Goal: Information Seeking & Learning: Learn about a topic

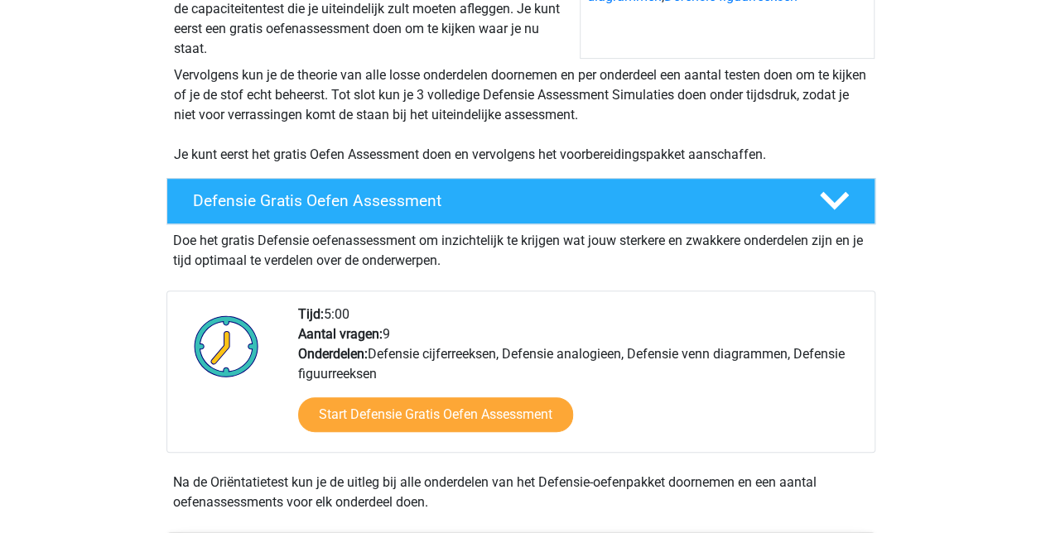
scroll to position [314, 0]
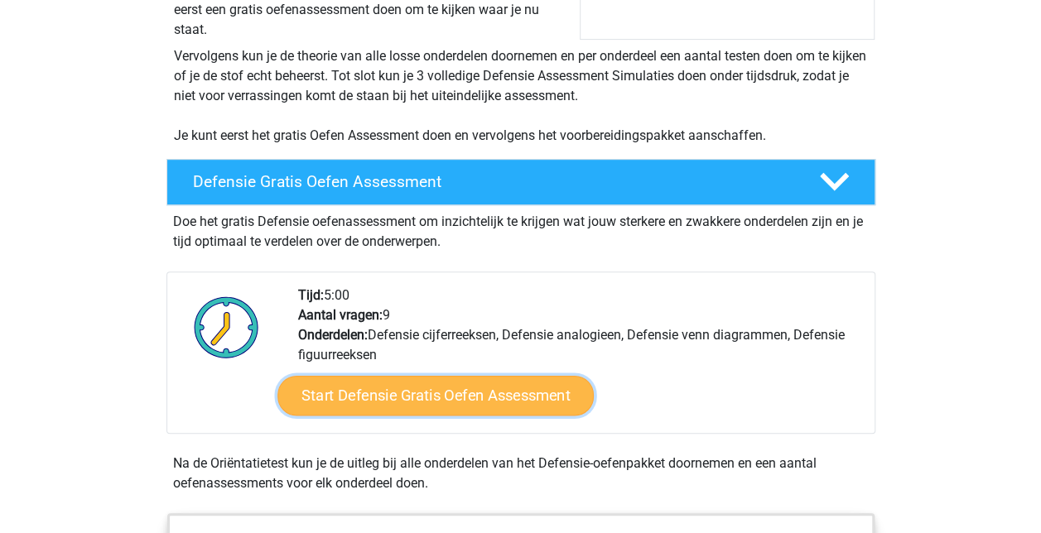
click at [426, 408] on link "Start Defensie Gratis Oefen Assessment" at bounding box center [436, 396] width 316 height 40
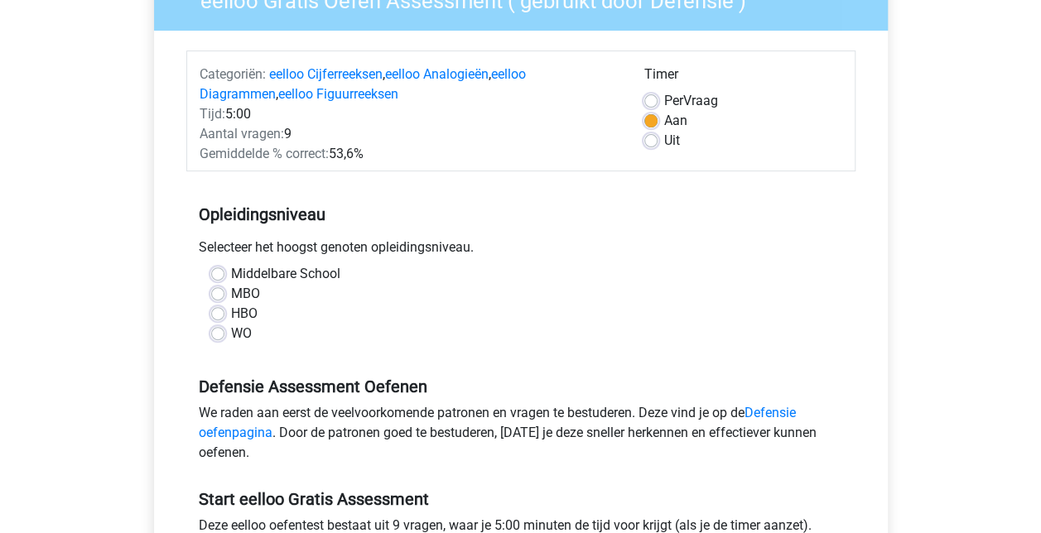
scroll to position [166, 0]
click at [231, 335] on label "WO" at bounding box center [241, 333] width 21 height 20
click at [214, 335] on input "WO" at bounding box center [217, 331] width 13 height 17
radio input "true"
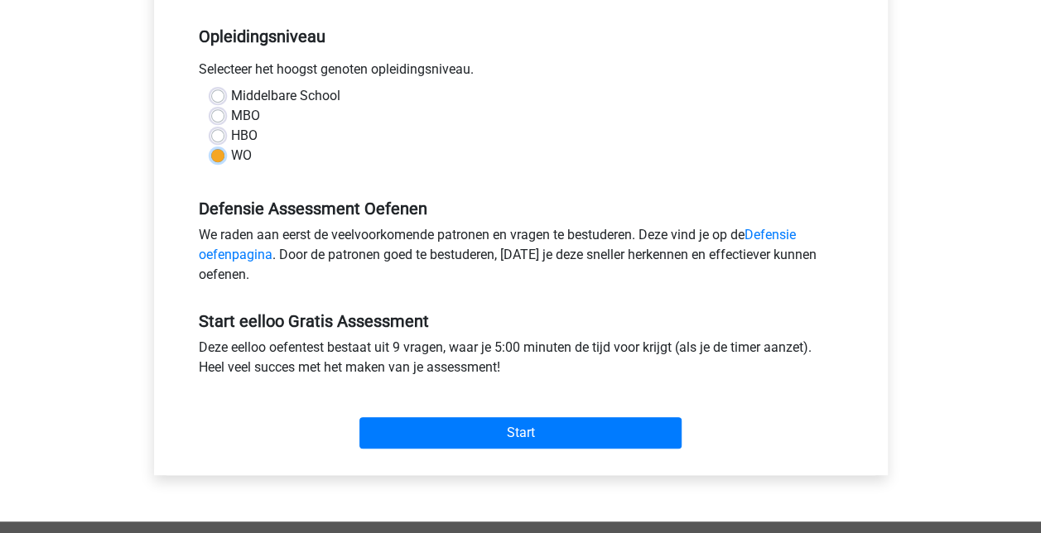
scroll to position [345, 0]
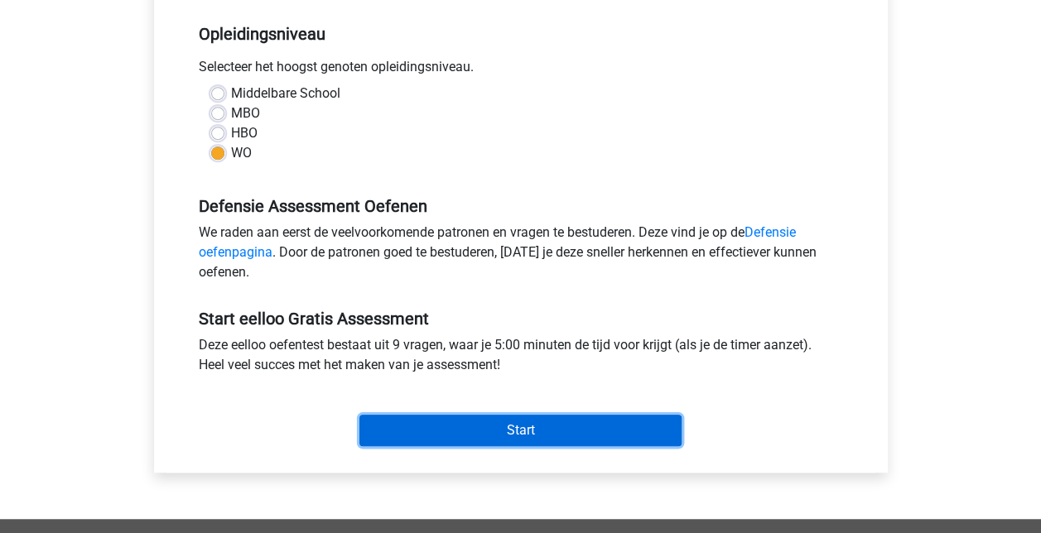
click at [414, 431] on input "Start" at bounding box center [521, 430] width 322 height 31
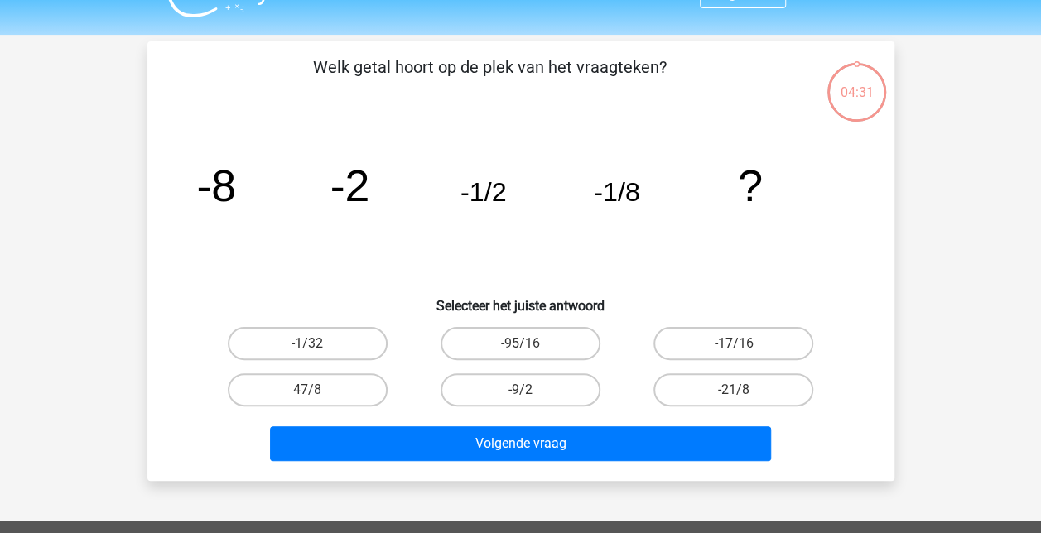
scroll to position [31, 0]
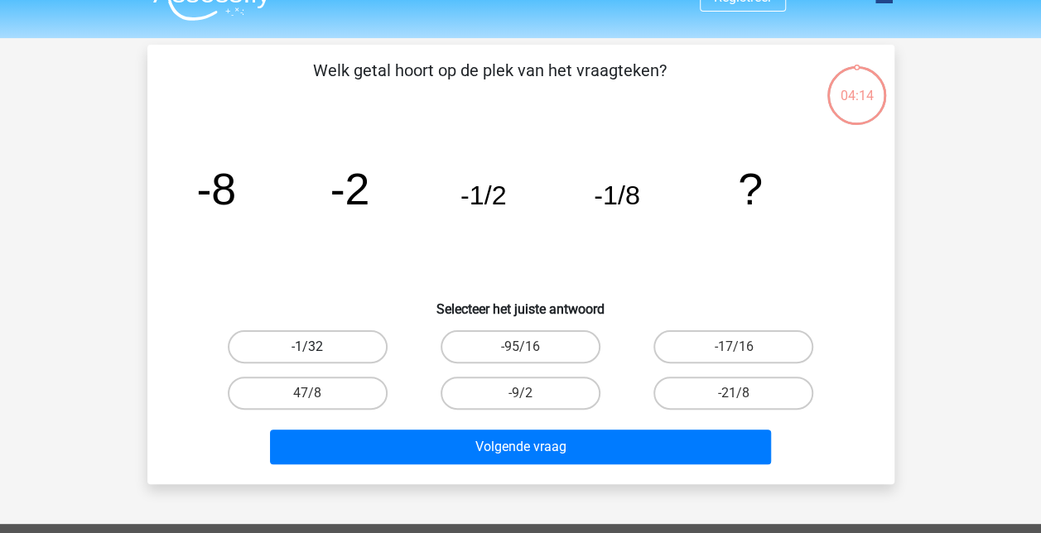
click at [354, 345] on label "-1/32" at bounding box center [308, 347] width 160 height 33
click at [318, 347] on input "-1/32" at bounding box center [312, 352] width 11 height 11
radio input "true"
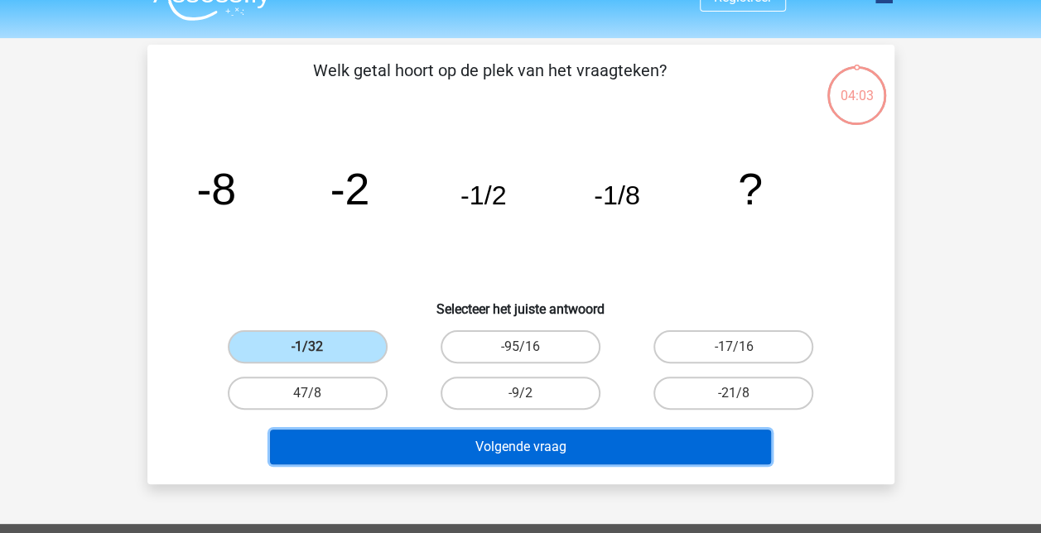
click at [461, 451] on button "Volgende vraag" at bounding box center [520, 447] width 501 height 35
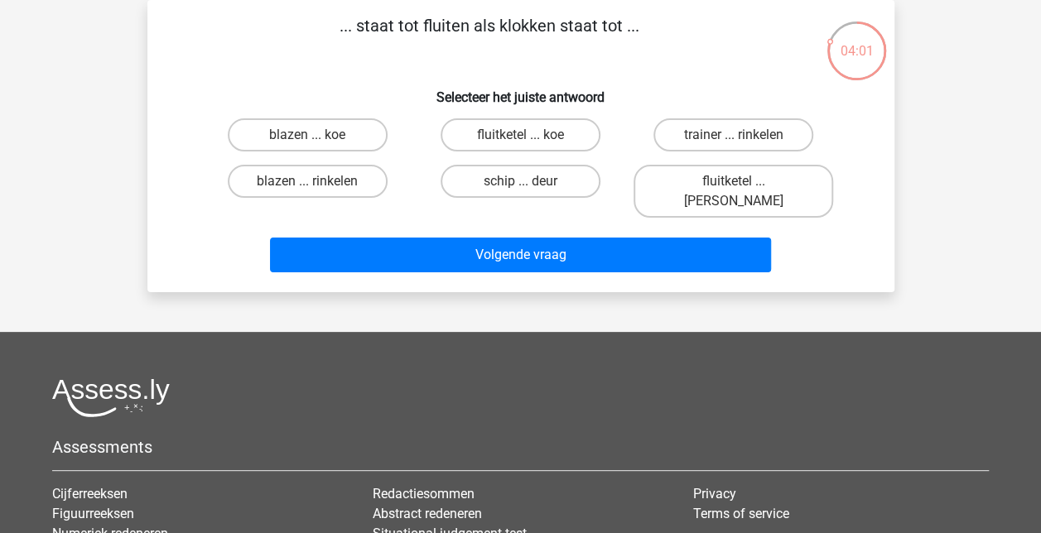
scroll to position [0, 0]
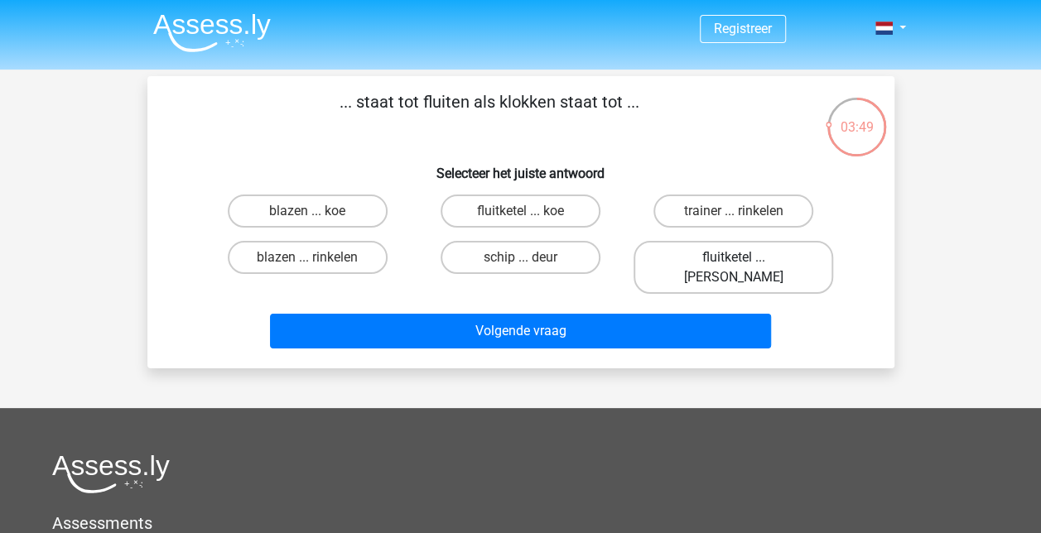
click at [686, 258] on label "fluitketel ... luiden" at bounding box center [734, 267] width 200 height 53
click at [734, 258] on input "fluitketel ... luiden" at bounding box center [739, 263] width 11 height 11
radio input "true"
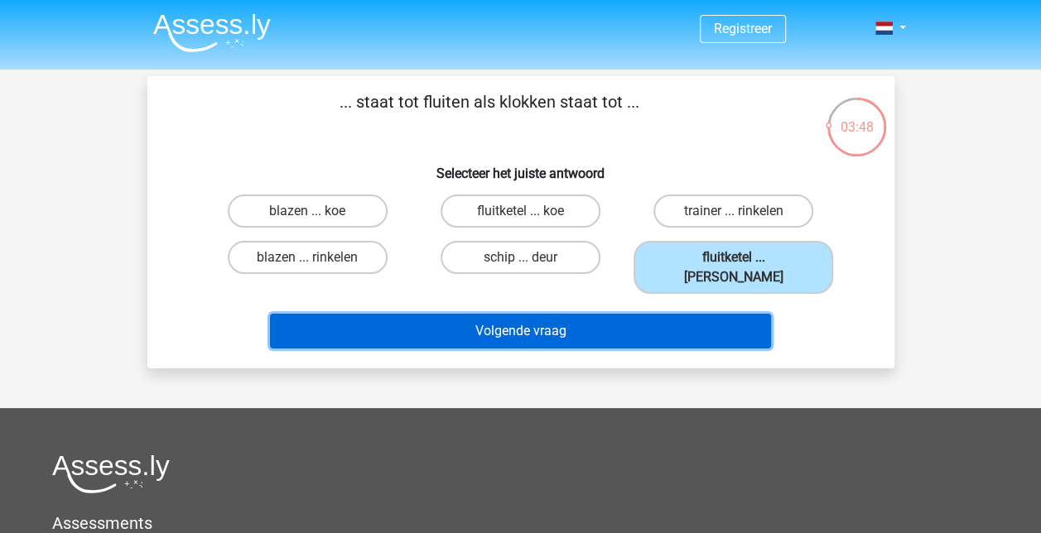
click at [603, 320] on button "Volgende vraag" at bounding box center [520, 331] width 501 height 35
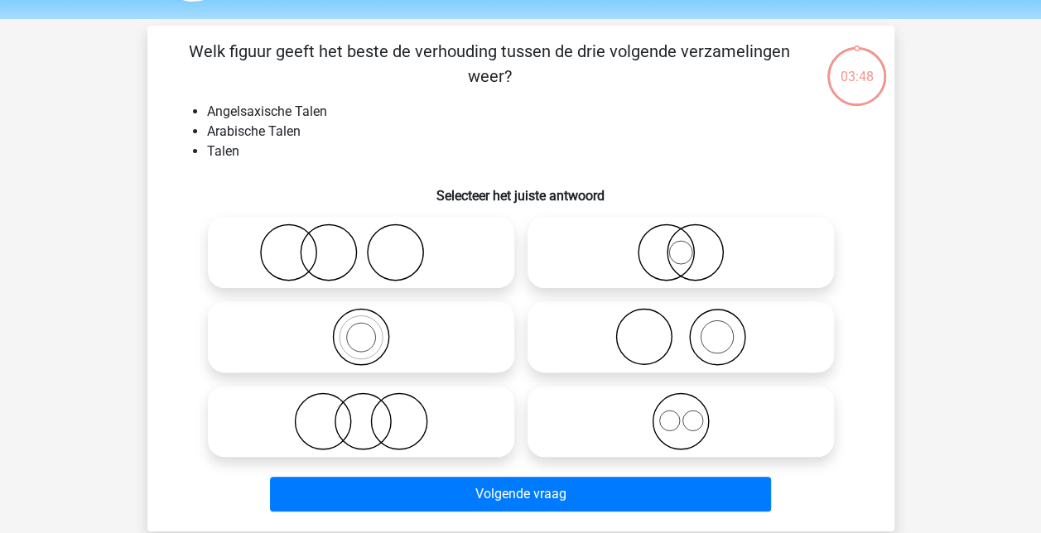
scroll to position [76, 0]
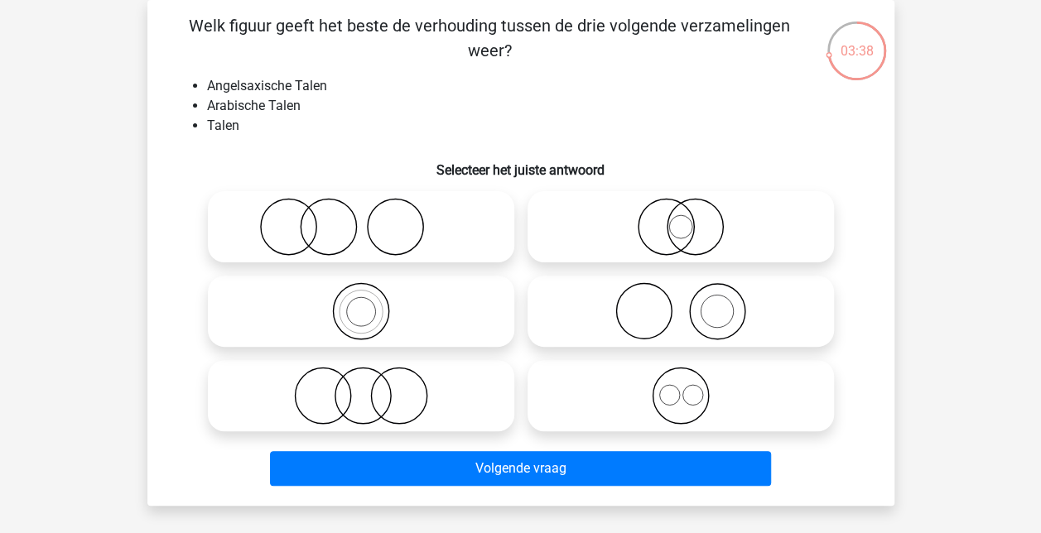
click at [681, 384] on input "radio" at bounding box center [686, 382] width 11 height 11
radio input "true"
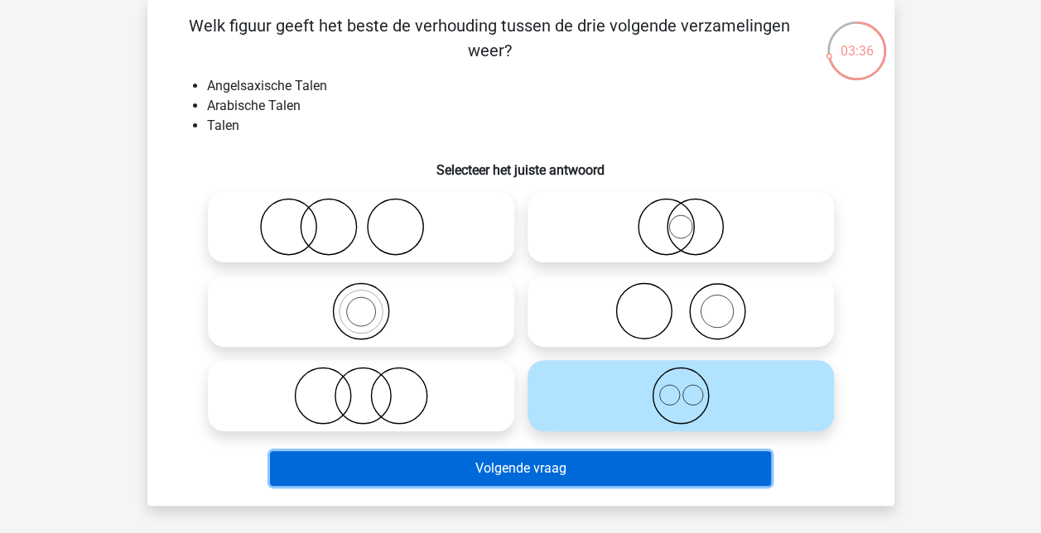
click at [623, 472] on button "Volgende vraag" at bounding box center [520, 468] width 501 height 35
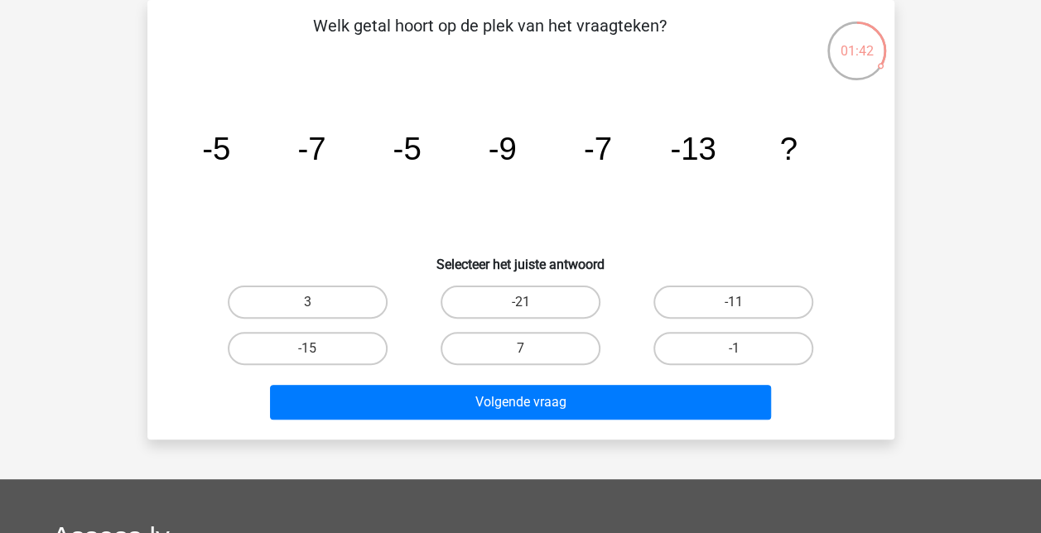
click at [623, 472] on div "Registreer" at bounding box center [520, 420] width 1041 height 993
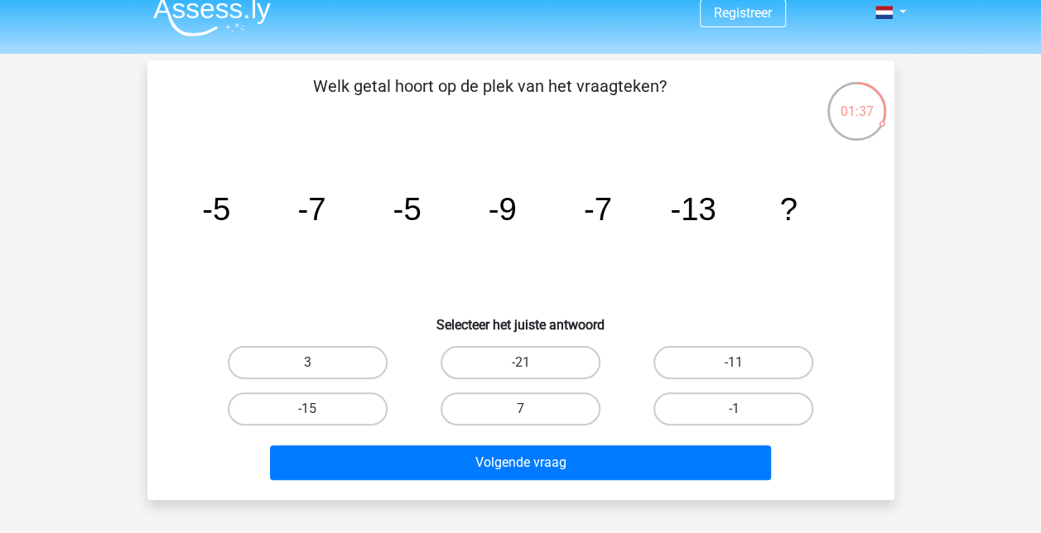
scroll to position [17, 0]
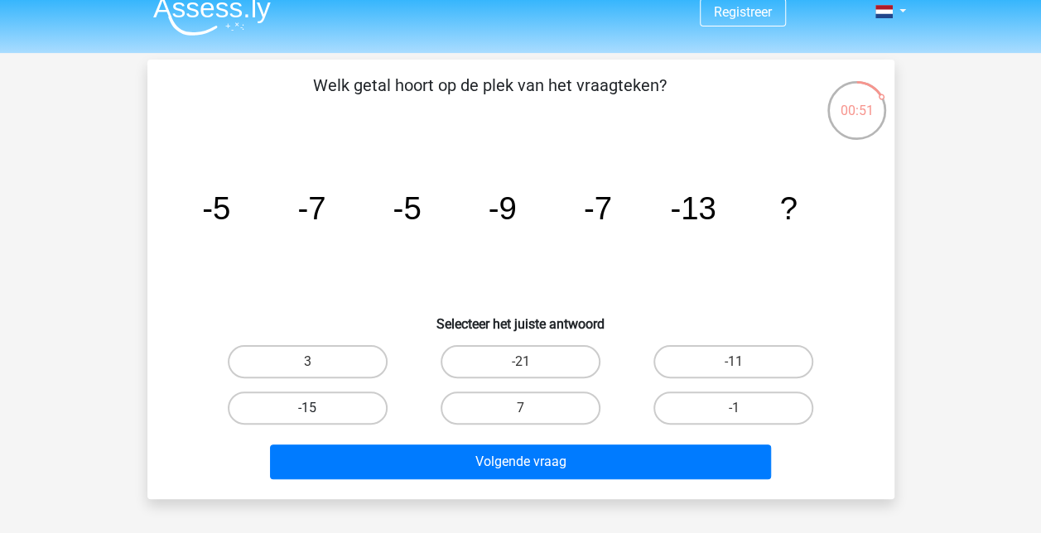
click at [353, 404] on label "-15" at bounding box center [308, 408] width 160 height 33
click at [318, 408] on input "-15" at bounding box center [312, 413] width 11 height 11
radio input "true"
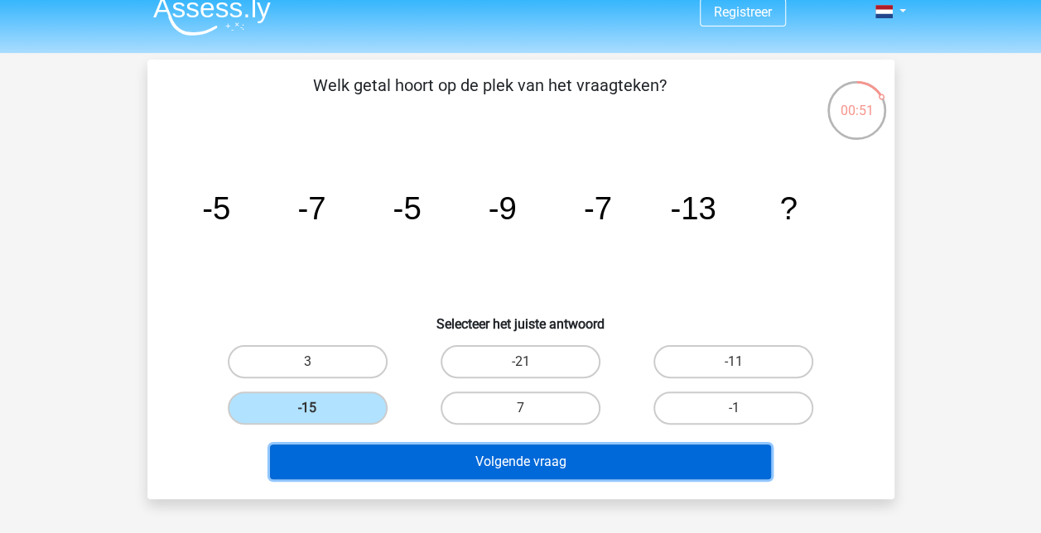
click at [450, 469] on button "Volgende vraag" at bounding box center [520, 462] width 501 height 35
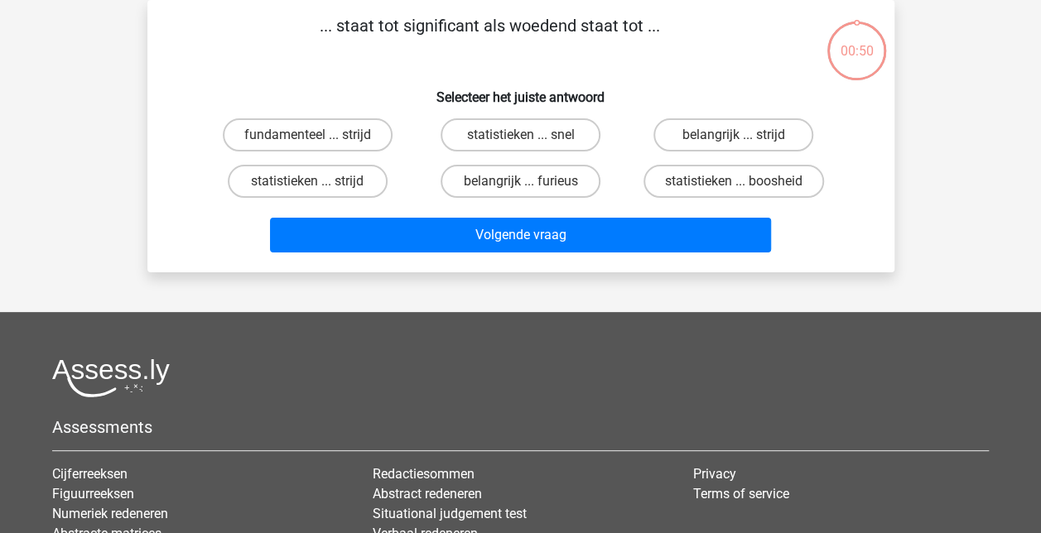
scroll to position [0, 0]
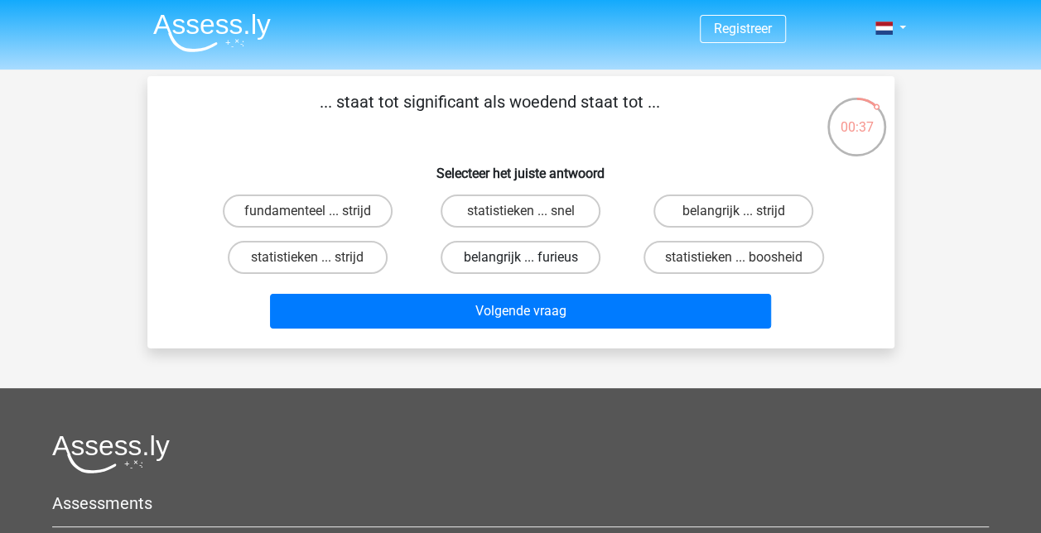
click at [559, 263] on label "belangrijk ... furieus" at bounding box center [521, 257] width 160 height 33
click at [531, 263] on input "belangrijk ... furieus" at bounding box center [525, 263] width 11 height 11
radio input "true"
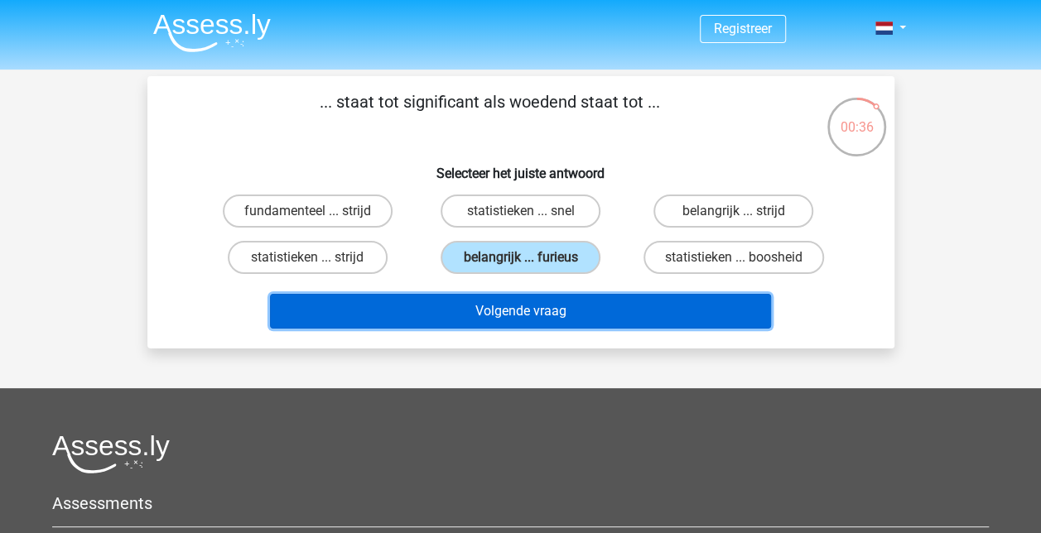
click at [533, 314] on button "Volgende vraag" at bounding box center [520, 311] width 501 height 35
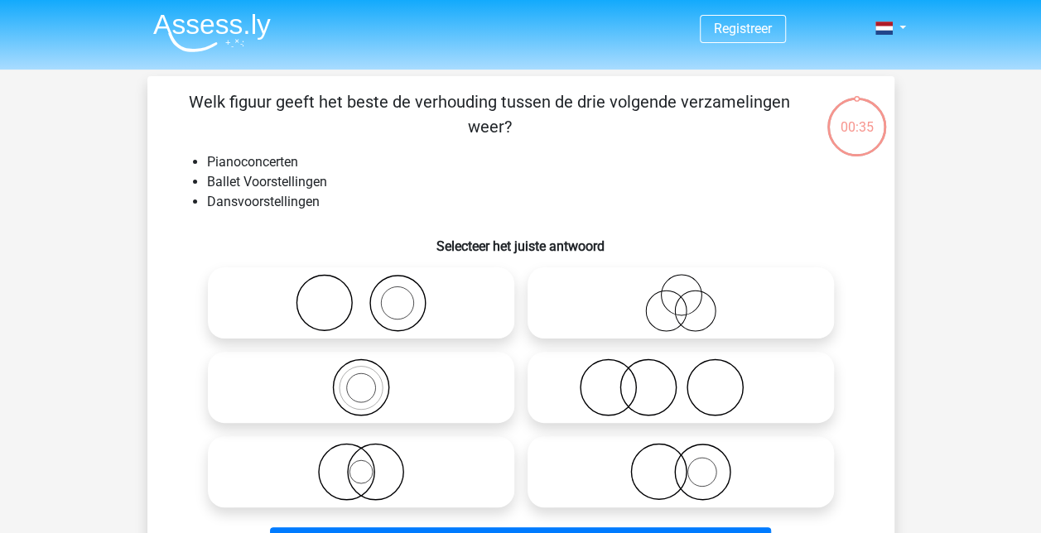
scroll to position [76, 0]
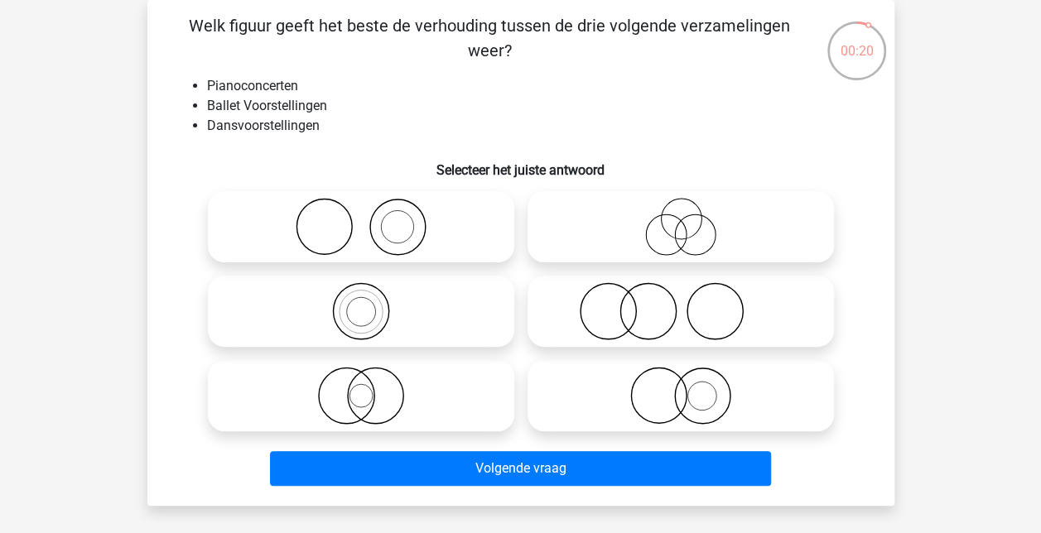
click at [413, 235] on icon at bounding box center [361, 227] width 293 height 58
click at [372, 219] on input "radio" at bounding box center [366, 213] width 11 height 11
radio input "true"
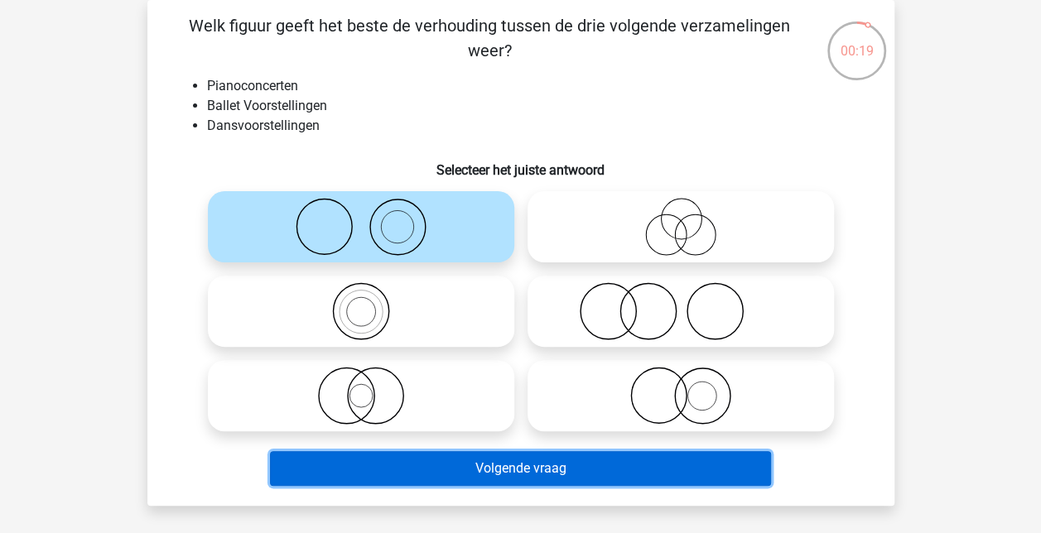
click at [472, 467] on button "Volgende vraag" at bounding box center [520, 468] width 501 height 35
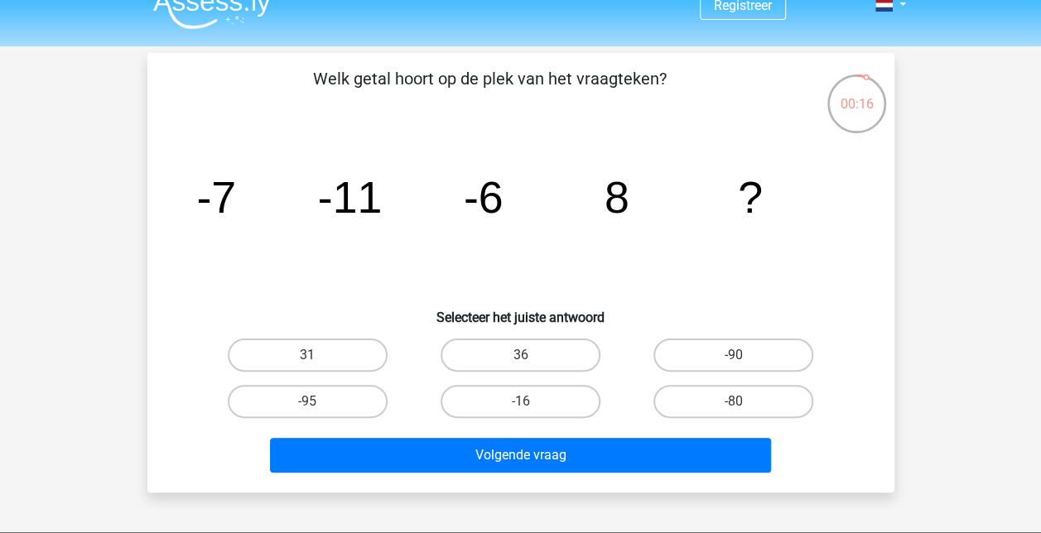
scroll to position [24, 0]
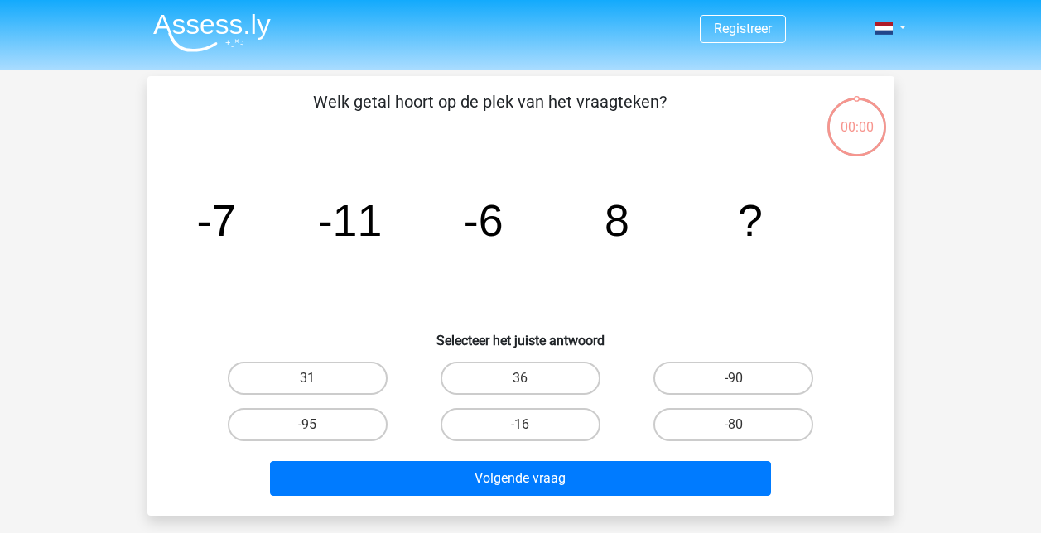
scroll to position [24, 0]
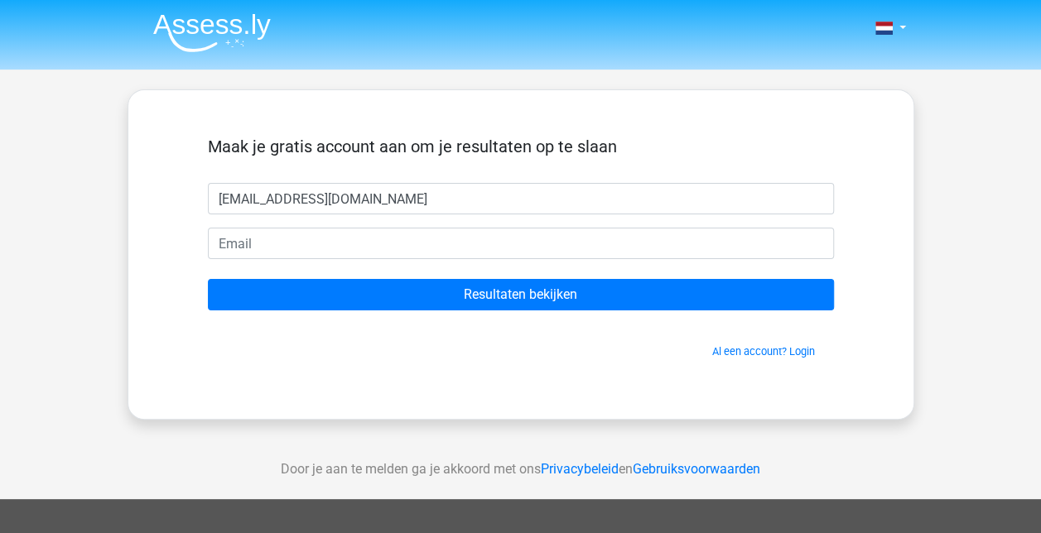
type input "katersop@gmail.com"
drag, startPoint x: 408, startPoint y: 205, endPoint x: 88, endPoint y: 198, distance: 320.6
click at [88, 198] on div "Nederlands English" at bounding box center [520, 468] width 1041 height 937
type input "kat"
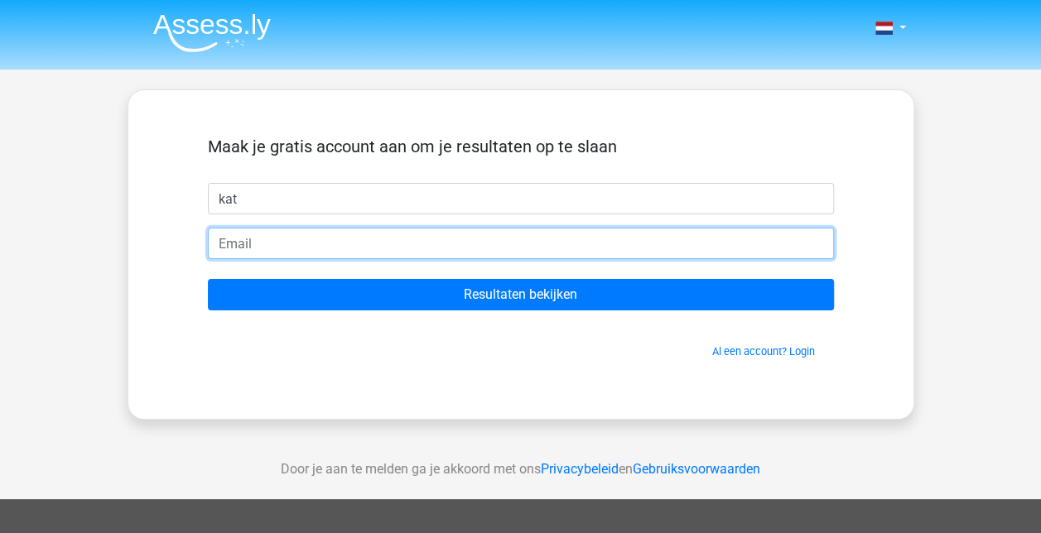
click at [222, 241] on input "email" at bounding box center [521, 243] width 626 height 31
type input "[EMAIL_ADDRESS][DOMAIN_NAME]"
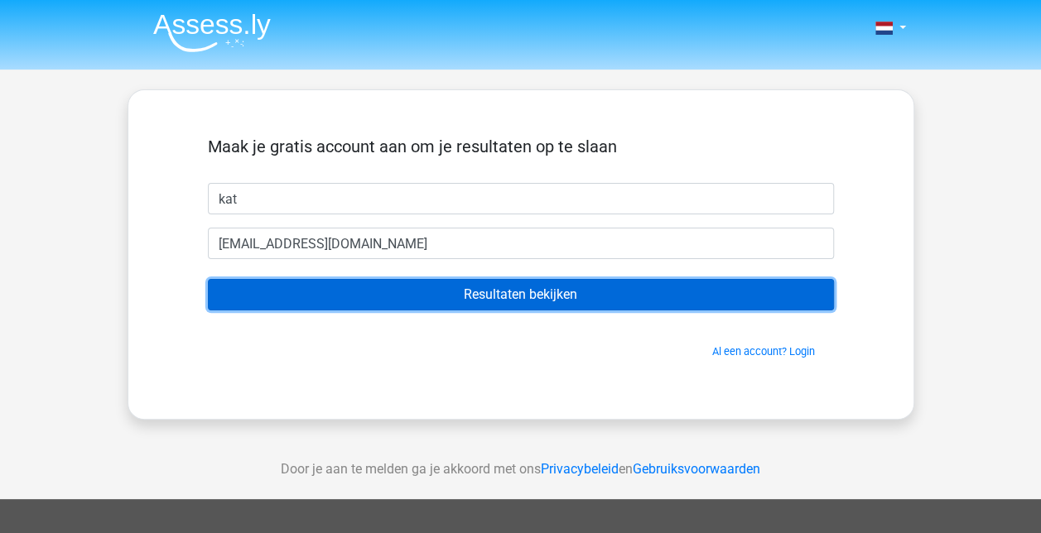
click at [336, 297] on input "Resultaten bekijken" at bounding box center [521, 294] width 626 height 31
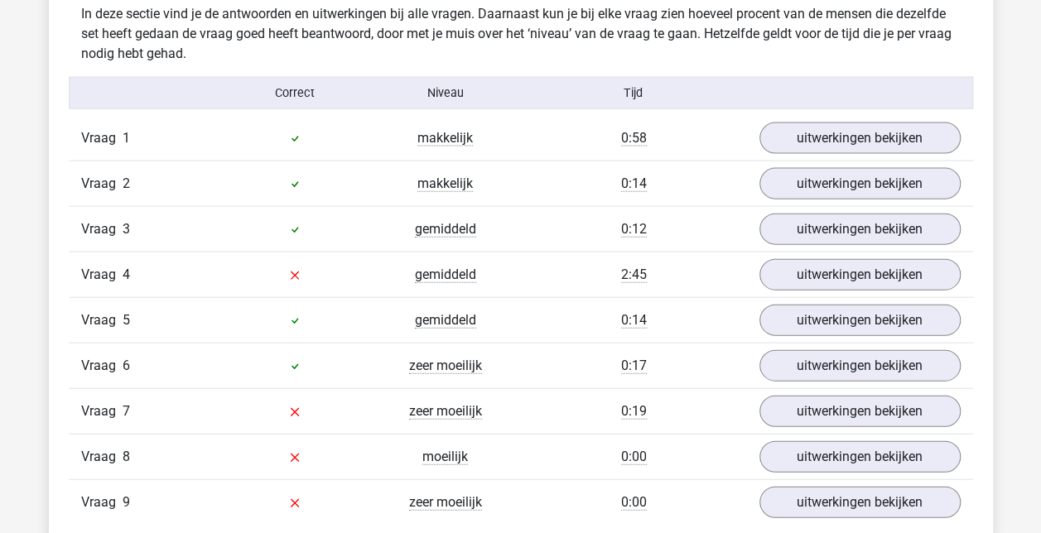
scroll to position [1772, 0]
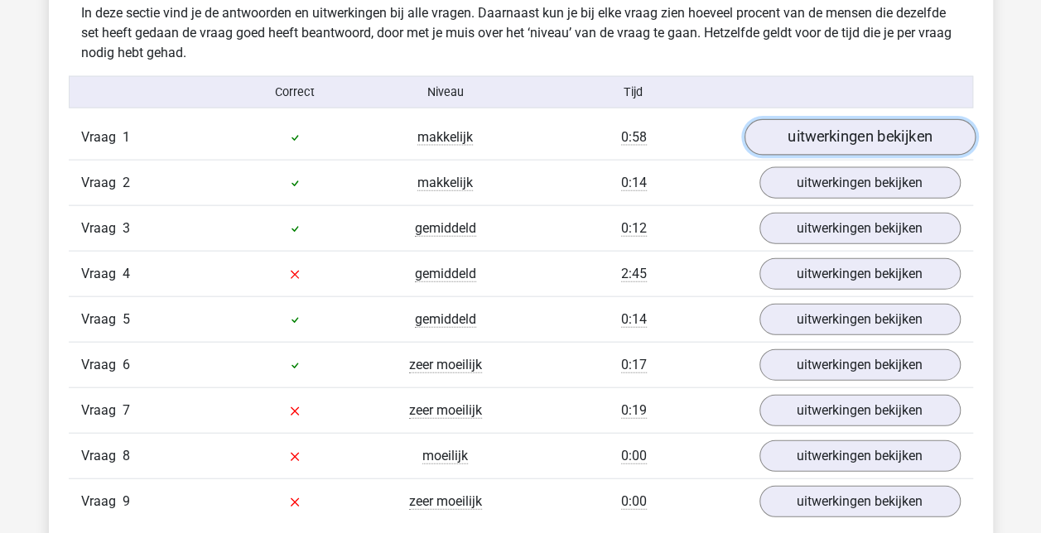
click at [842, 132] on link "uitwerkingen bekijken" at bounding box center [859, 137] width 231 height 36
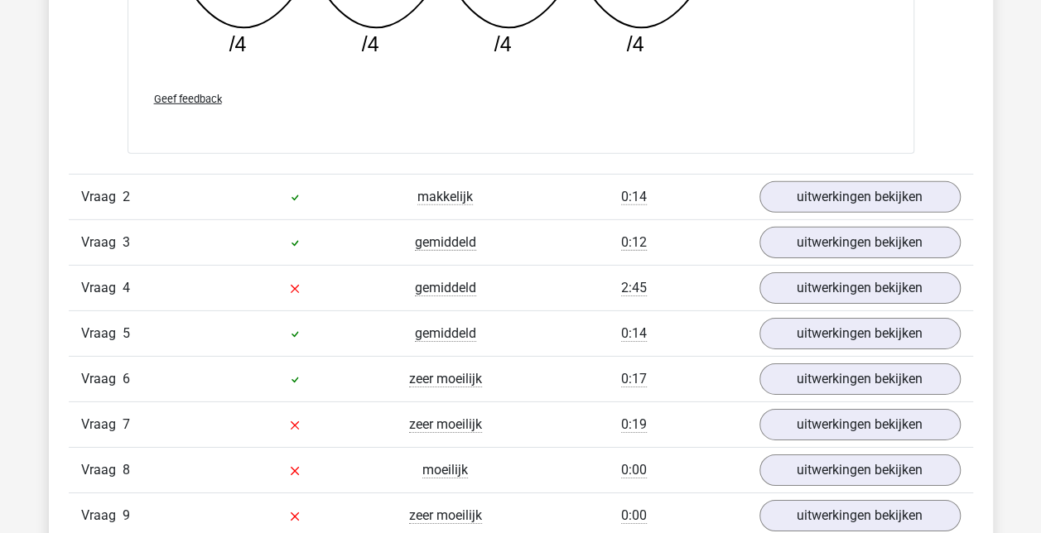
scroll to position [2511, 0]
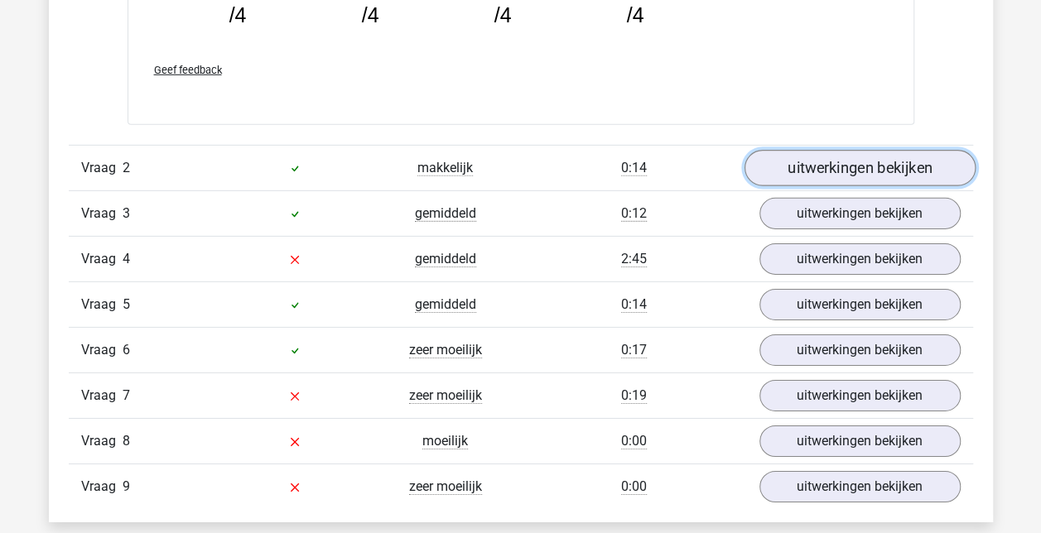
click at [870, 170] on link "uitwerkingen bekijken" at bounding box center [859, 168] width 231 height 36
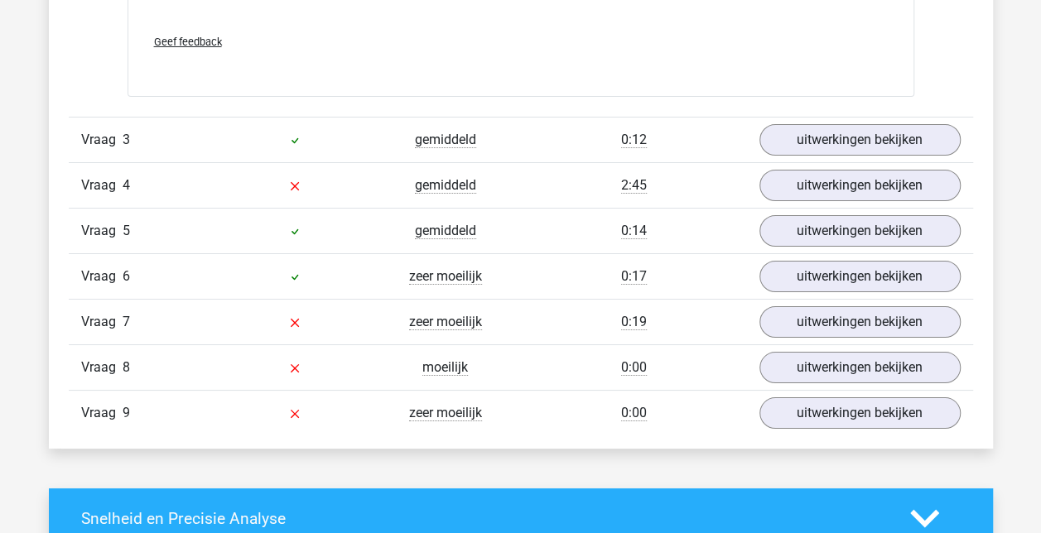
scroll to position [2961, 0]
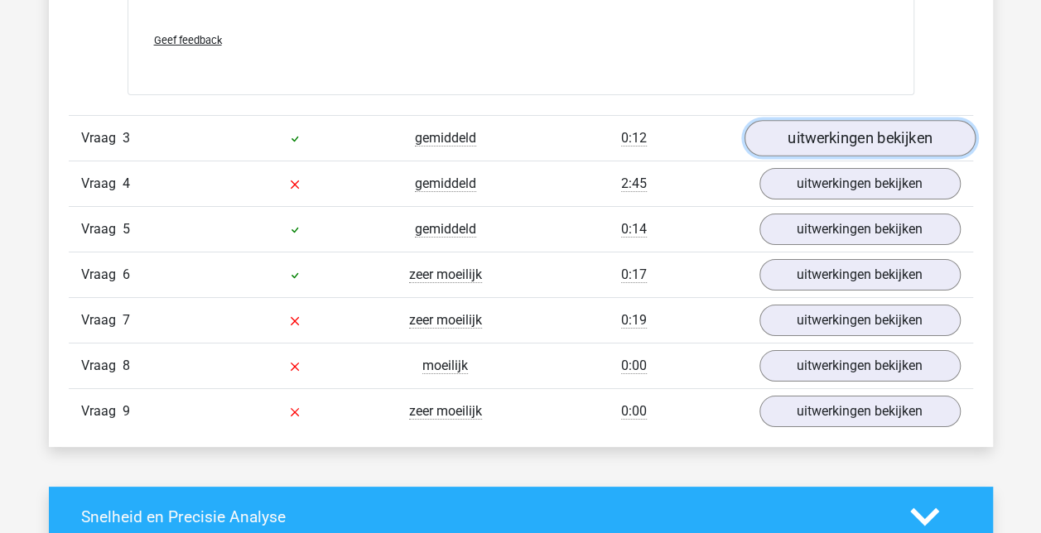
click at [812, 139] on link "uitwerkingen bekijken" at bounding box center [859, 138] width 231 height 36
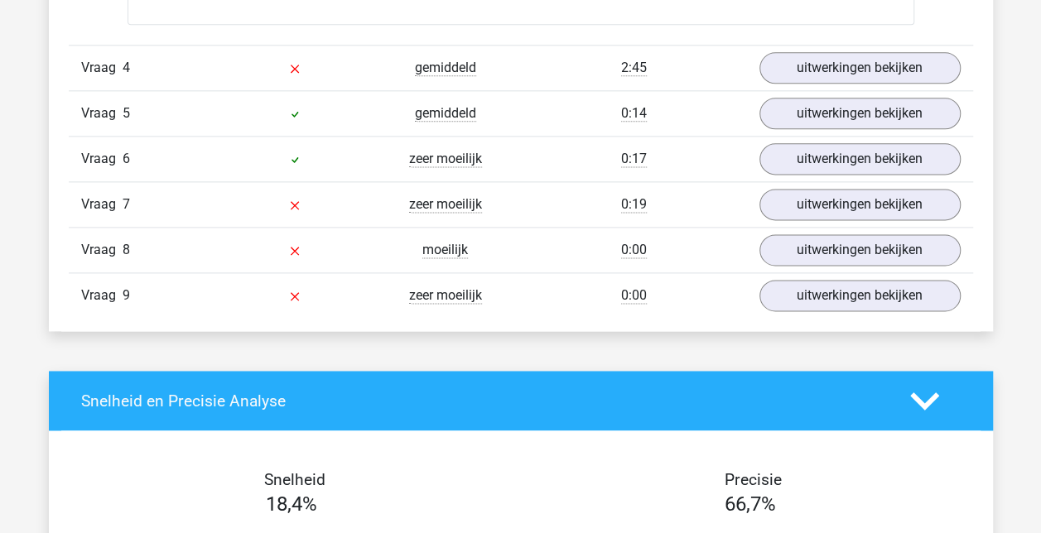
scroll to position [4142, 0]
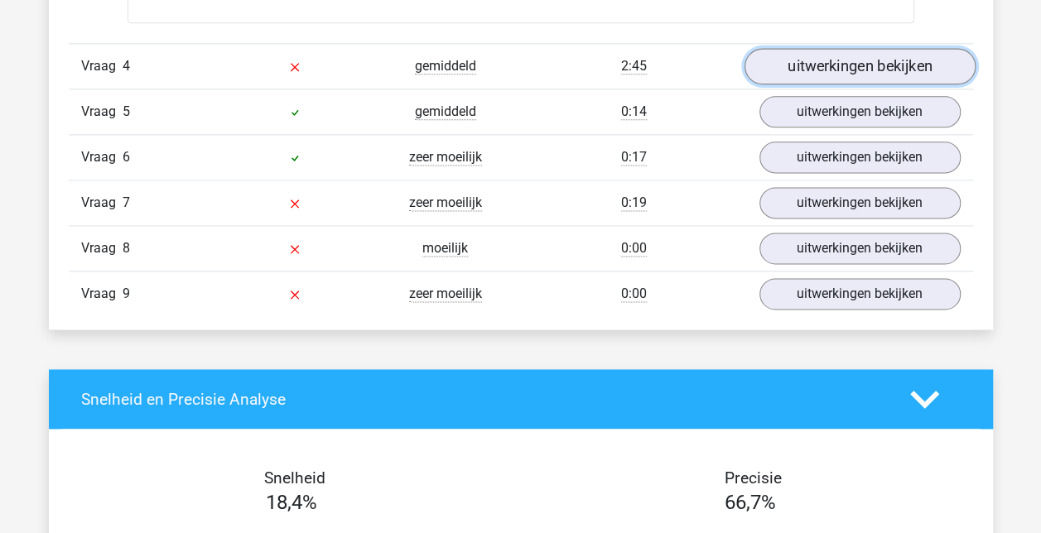
click at [825, 58] on link "uitwerkingen bekijken" at bounding box center [859, 67] width 231 height 36
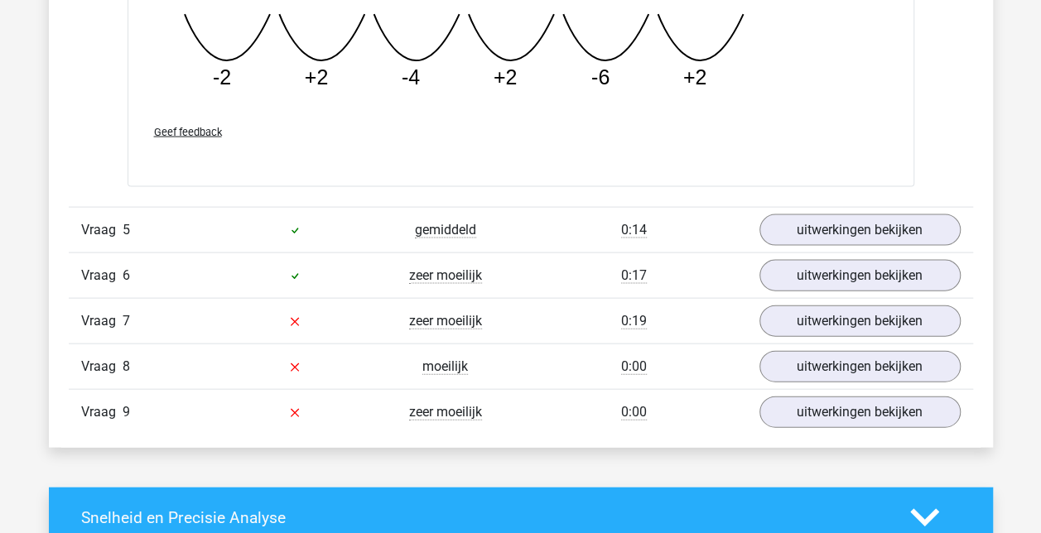
scroll to position [4788, 0]
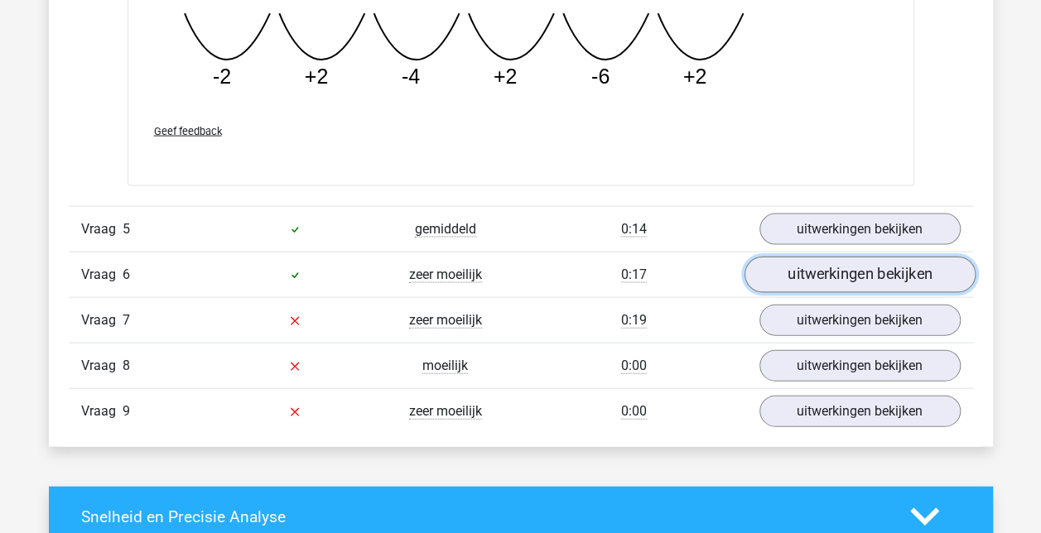
click at [868, 267] on link "uitwerkingen bekijken" at bounding box center [859, 275] width 231 height 36
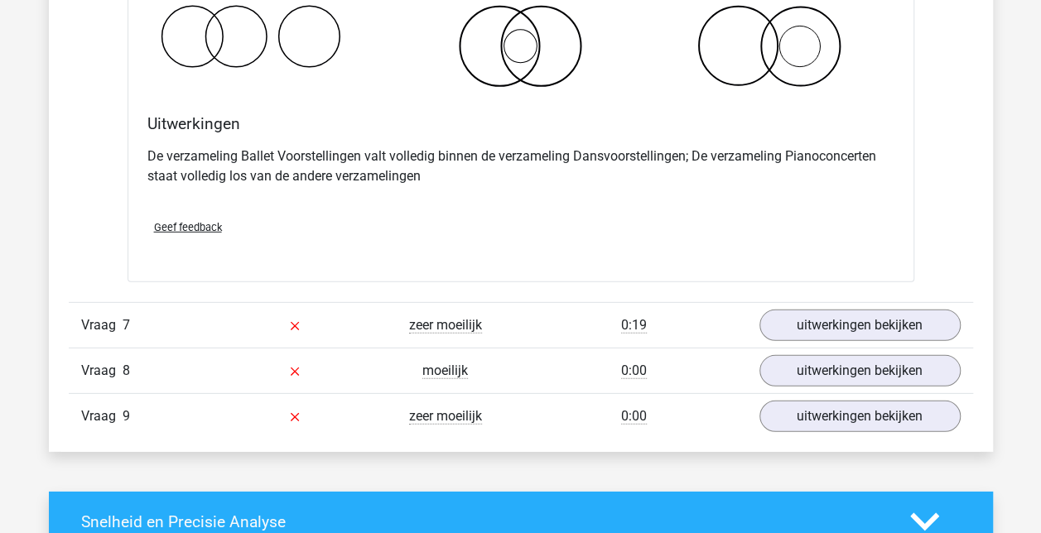
scroll to position [5436, 0]
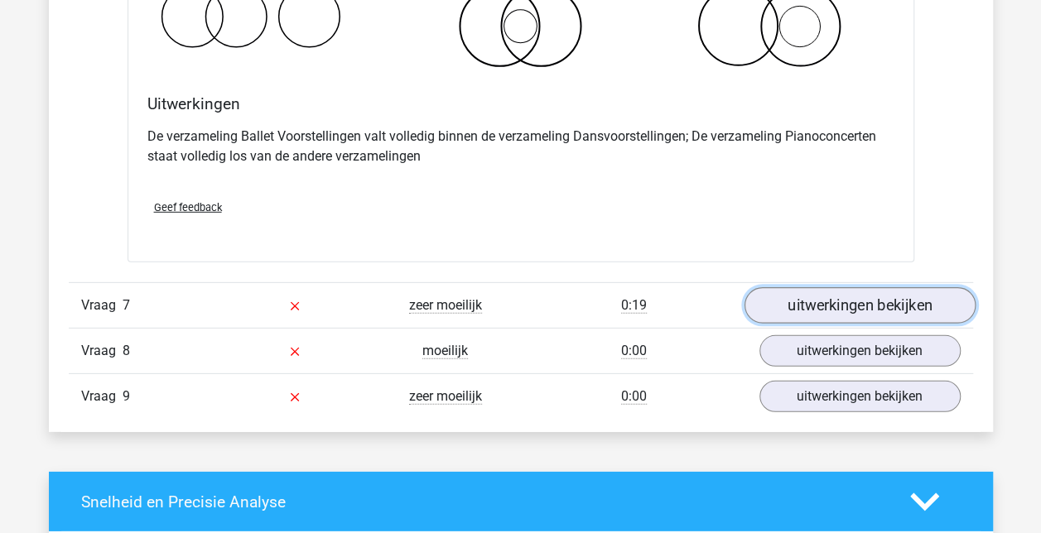
click at [828, 296] on link "uitwerkingen bekijken" at bounding box center [859, 306] width 231 height 36
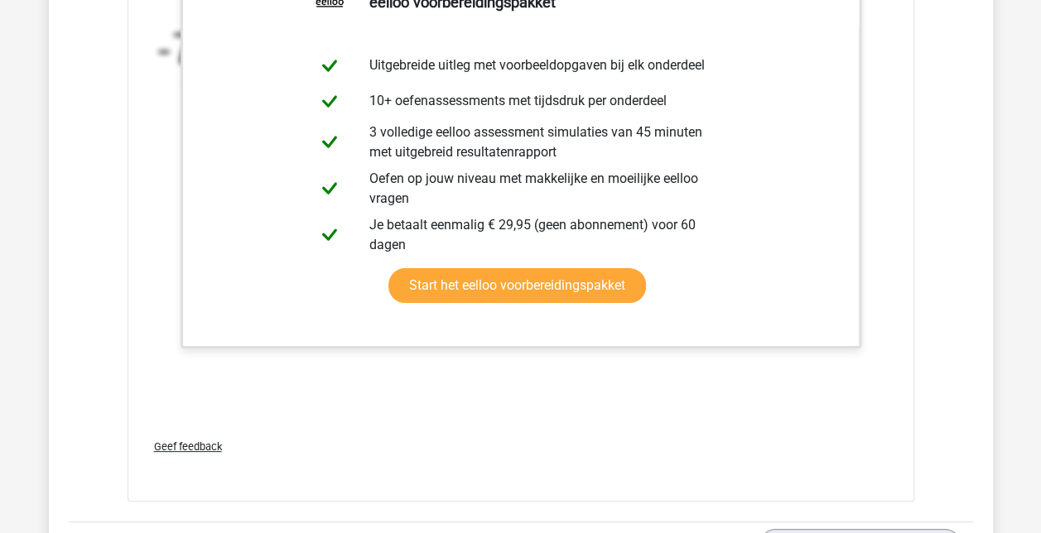
scroll to position [6117, 0]
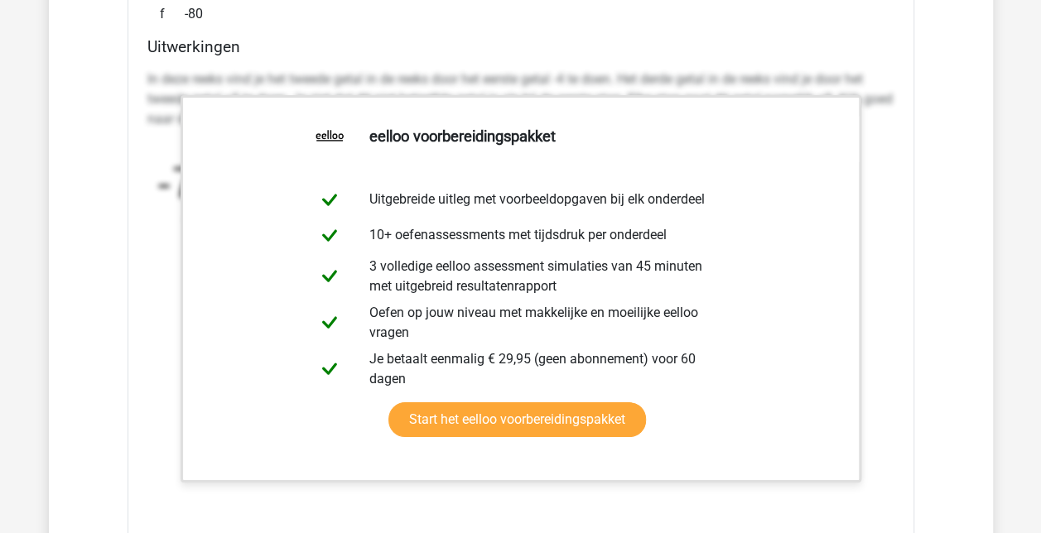
click at [642, 490] on div "In deze reeks vind je het tweede getal in de reeks door het eerste getal -4 te …" at bounding box center [520, 311] width 747 height 497
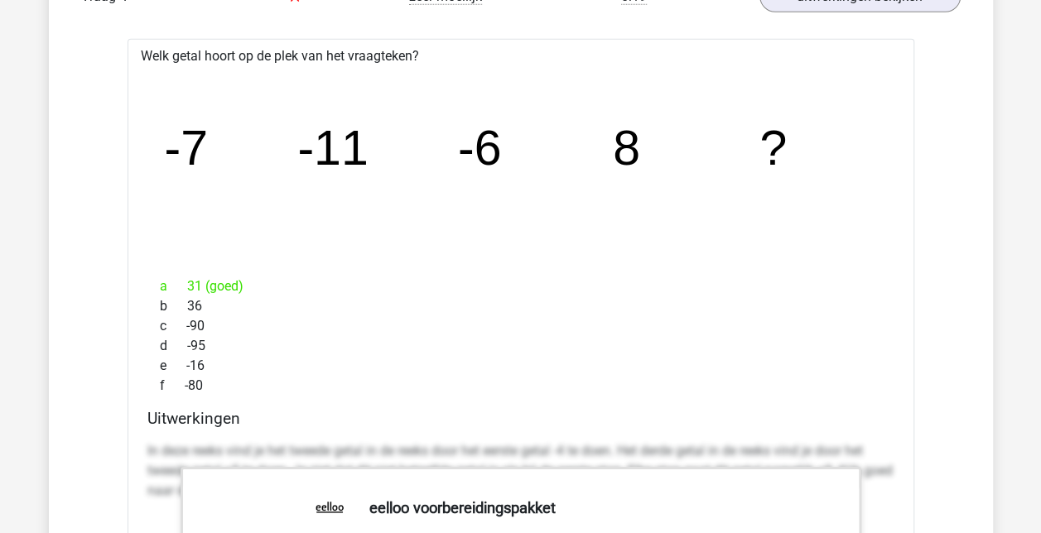
scroll to position [5730, 0]
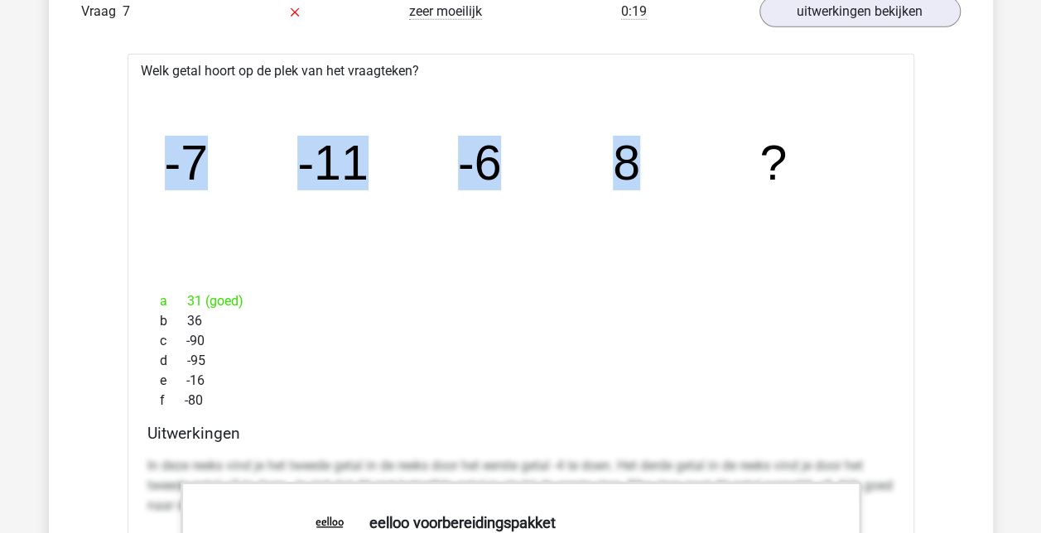
drag, startPoint x: 156, startPoint y: 156, endPoint x: 714, endPoint y: 164, distance: 558.4
click at [714, 164] on icon "image/svg+xml -7 -11 -6 8 ?" at bounding box center [521, 180] width 734 height 184
copy g "-7 -11 -6 8"
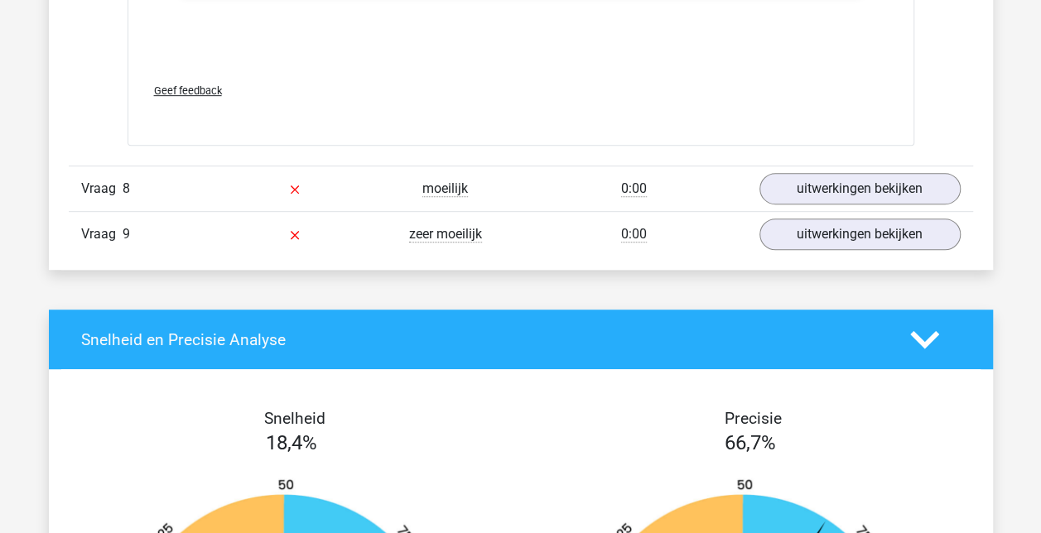
scroll to position [6610, 0]
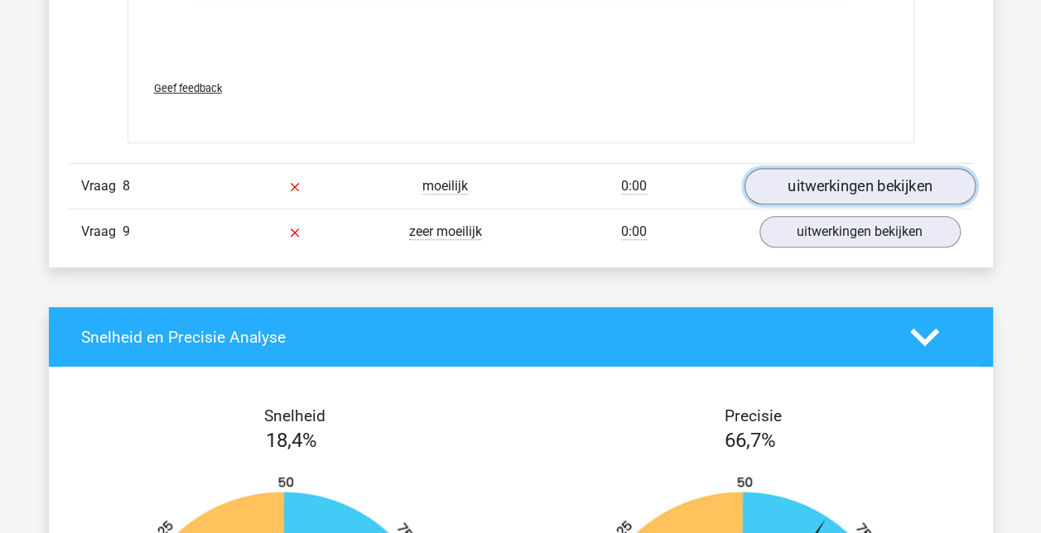
click at [791, 186] on link "uitwerkingen bekijken" at bounding box center [859, 186] width 231 height 36
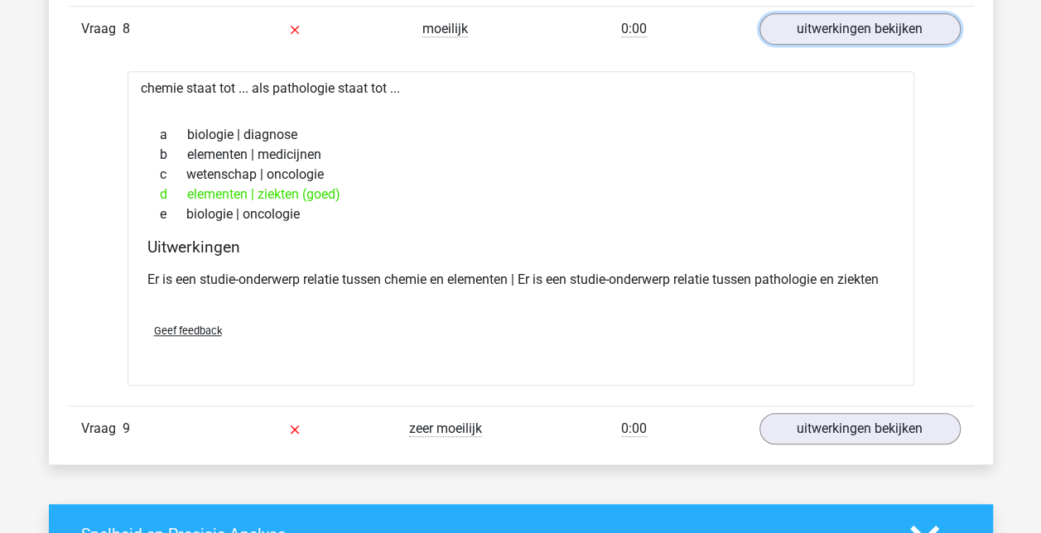
scroll to position [6797, 0]
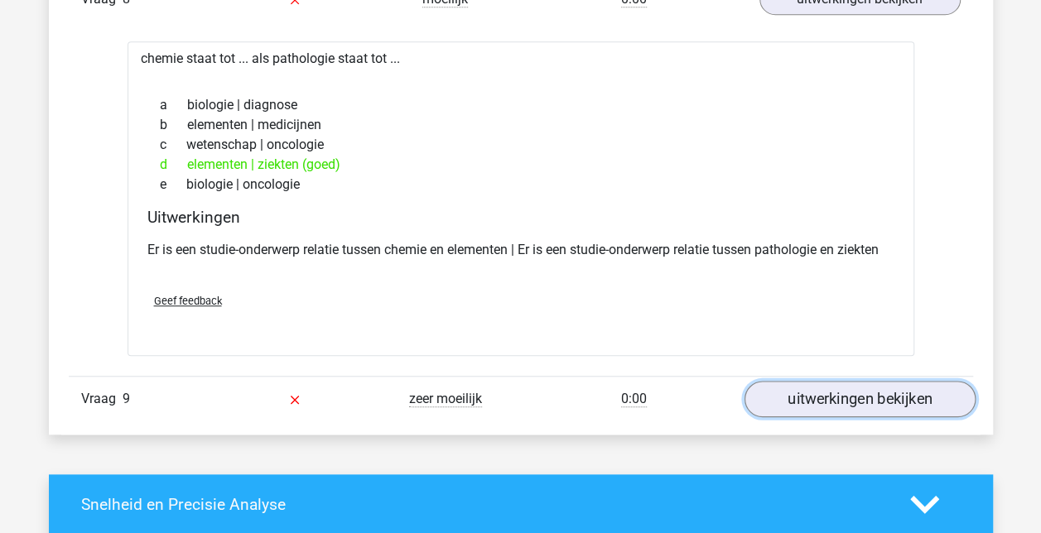
click at [865, 381] on link "uitwerkingen bekijken" at bounding box center [859, 399] width 231 height 36
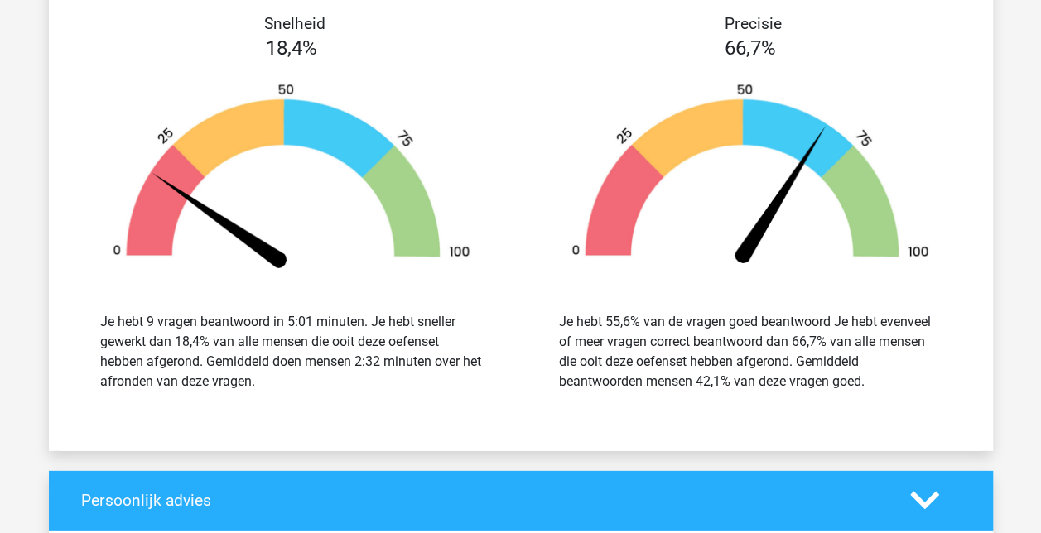
scroll to position [8422, 0]
